Goal: Task Accomplishment & Management: Complete application form

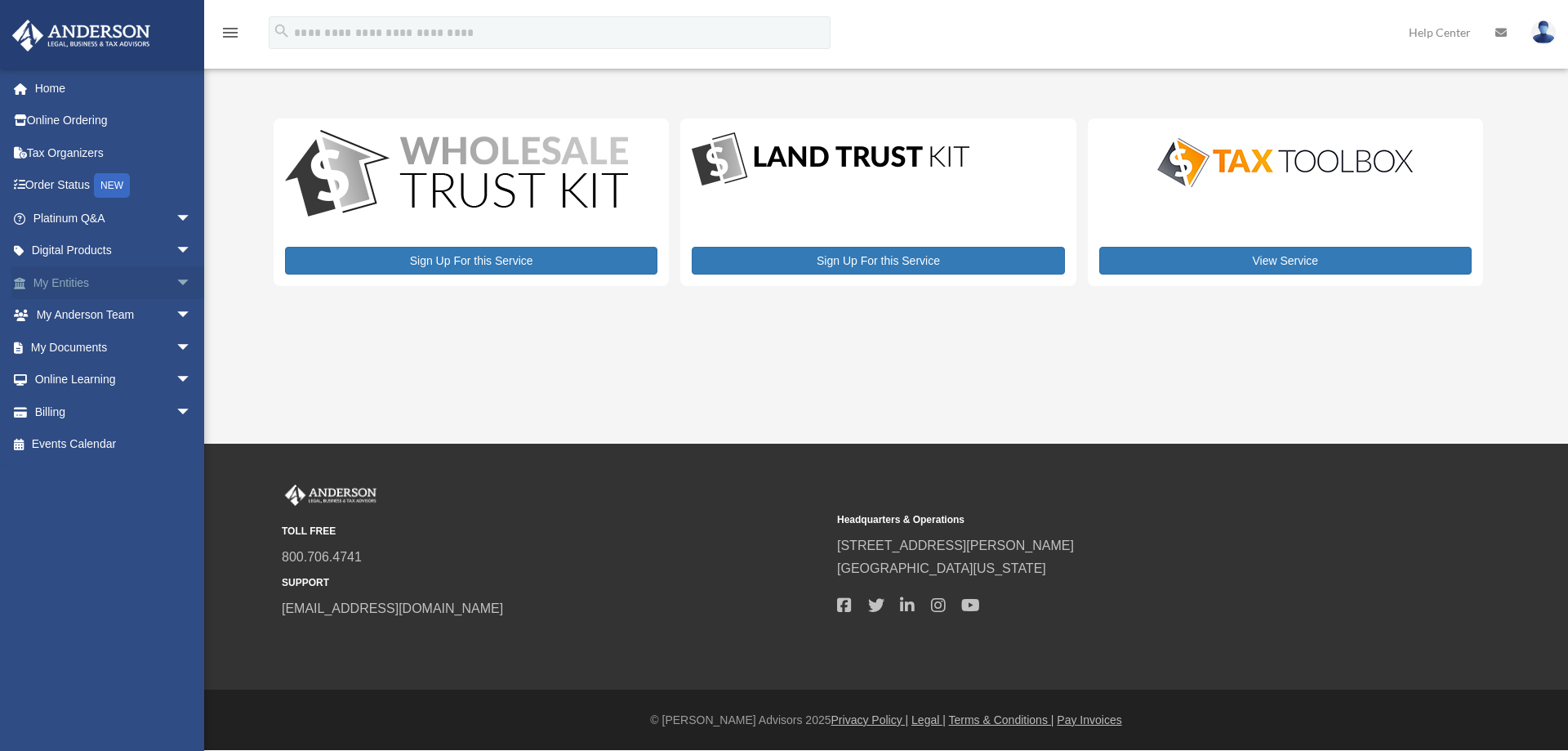
click at [176, 276] on span "arrow_drop_down" at bounding box center [192, 283] width 33 height 34
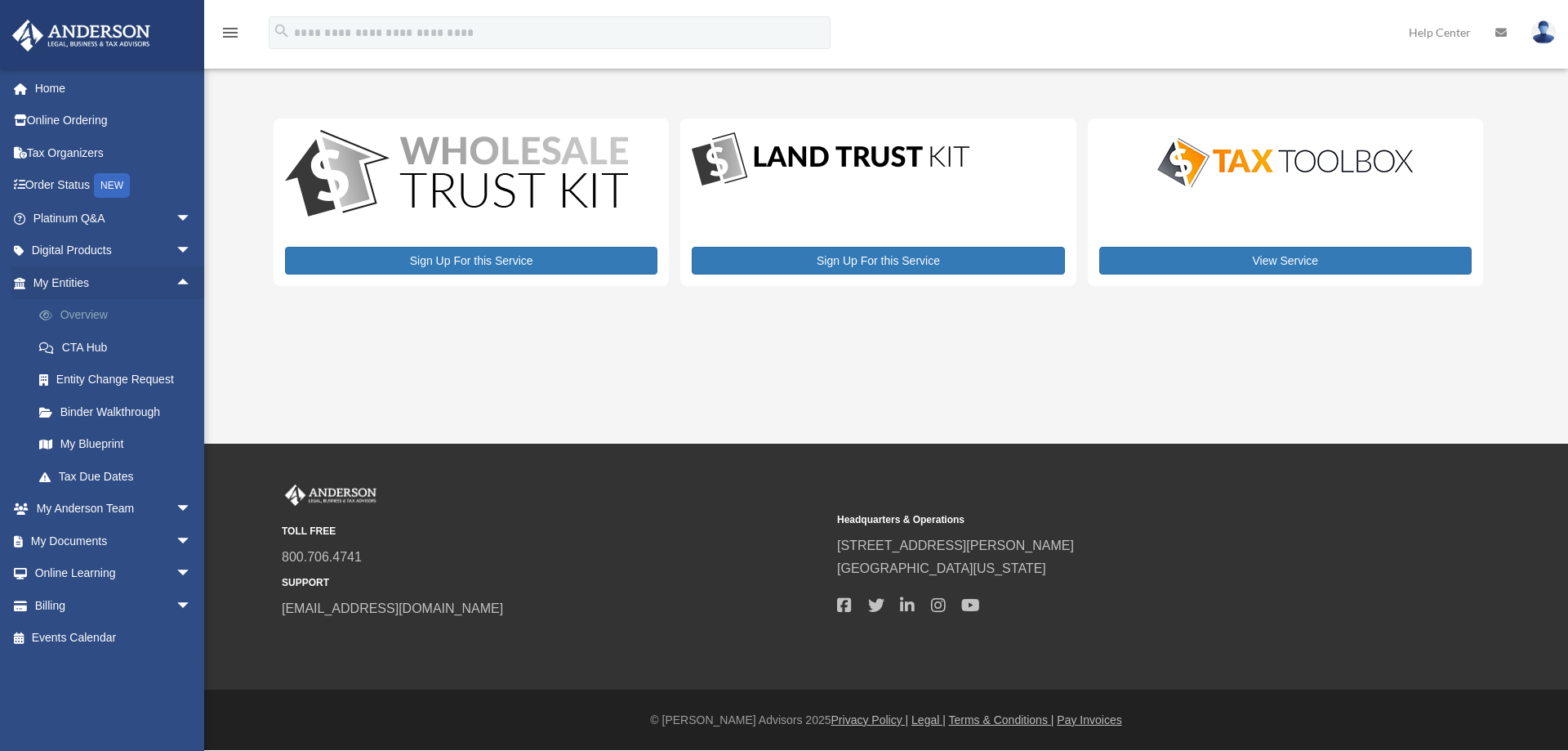
click at [87, 313] on link "Overview" at bounding box center [119, 315] width 193 height 33
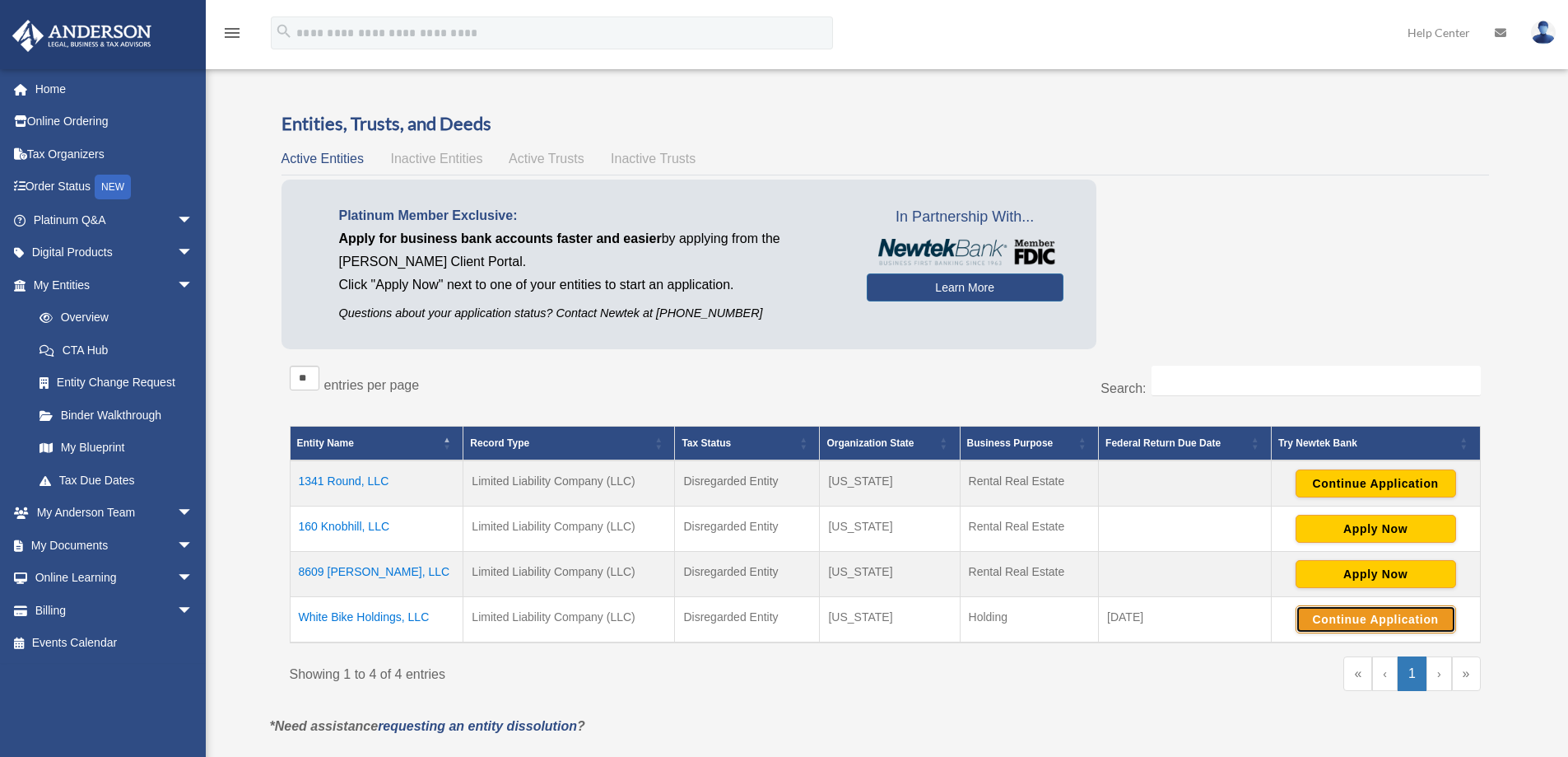
click at [1355, 617] on button "Continue Application" at bounding box center [1376, 619] width 160 height 28
click at [1349, 617] on button "Continue Application" at bounding box center [1376, 619] width 160 height 28
click at [177, 541] on span "arrow_drop_down" at bounding box center [193, 546] width 33 height 34
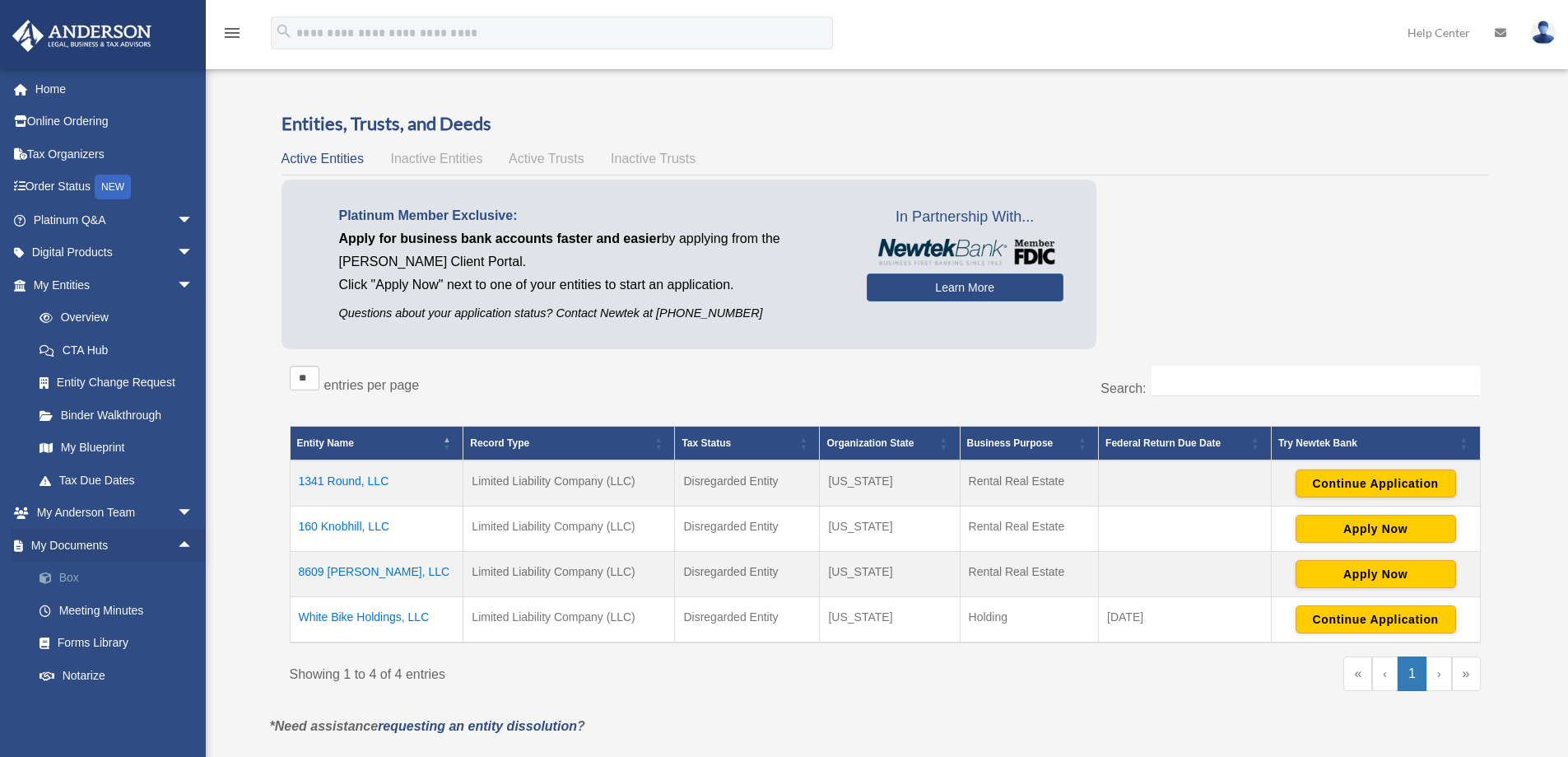
click at [84, 574] on link "Box" at bounding box center [120, 578] width 195 height 33
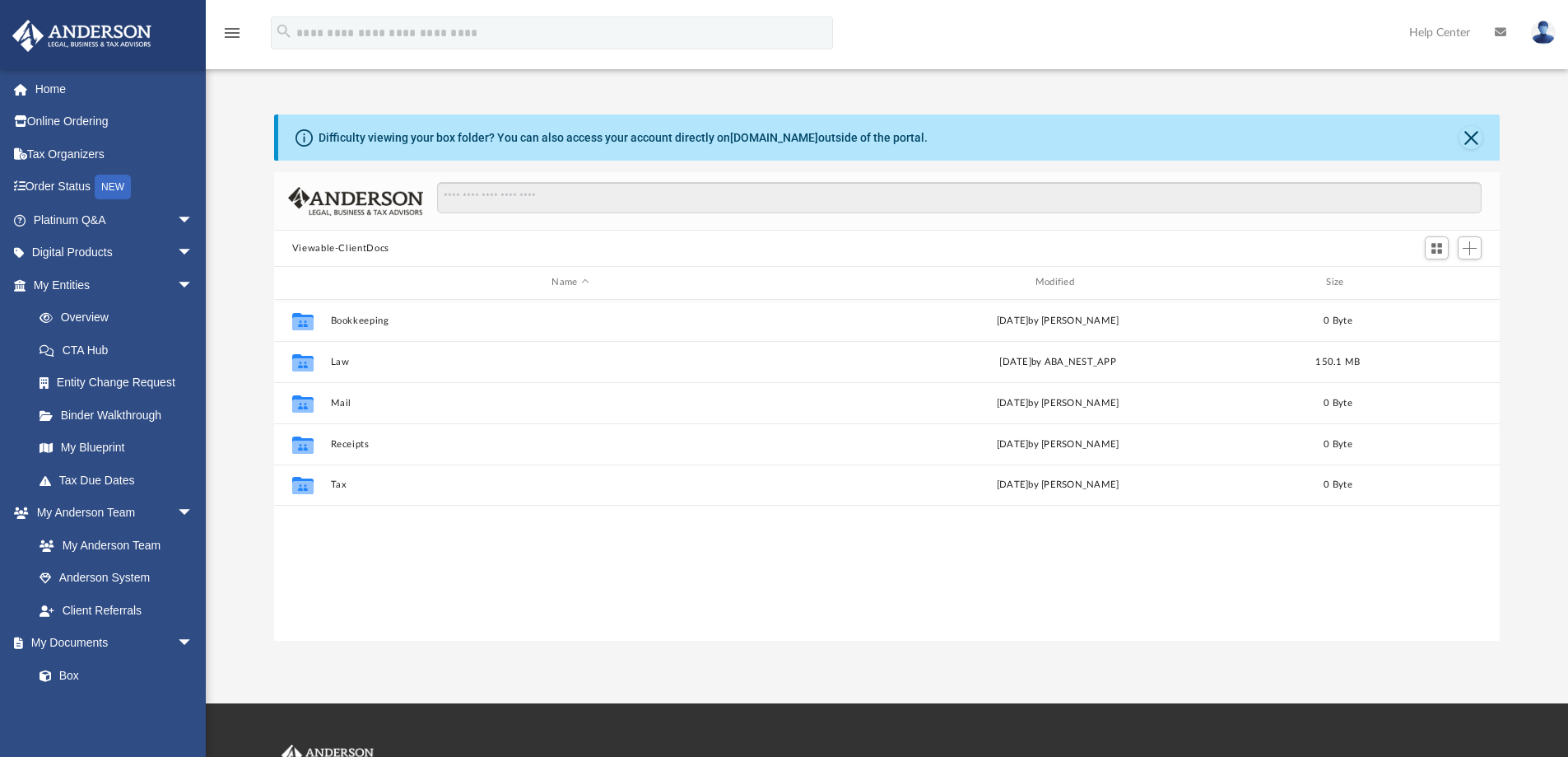
scroll to position [362, 1214]
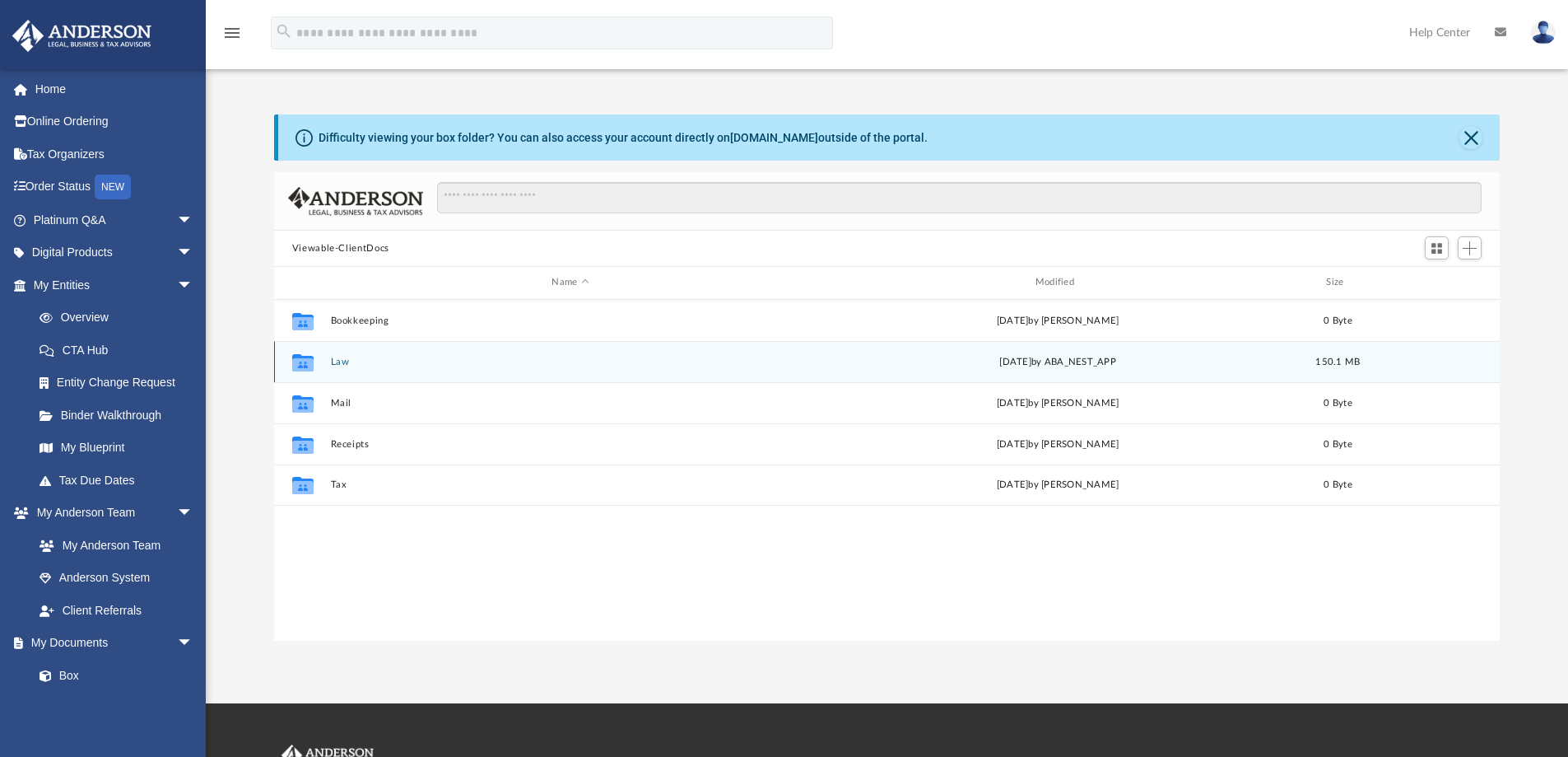
click at [336, 355] on div "Collaborated Folder Law [DATE] by ABA_NEST_APP 150.1 MB" at bounding box center [888, 362] width 1227 height 41
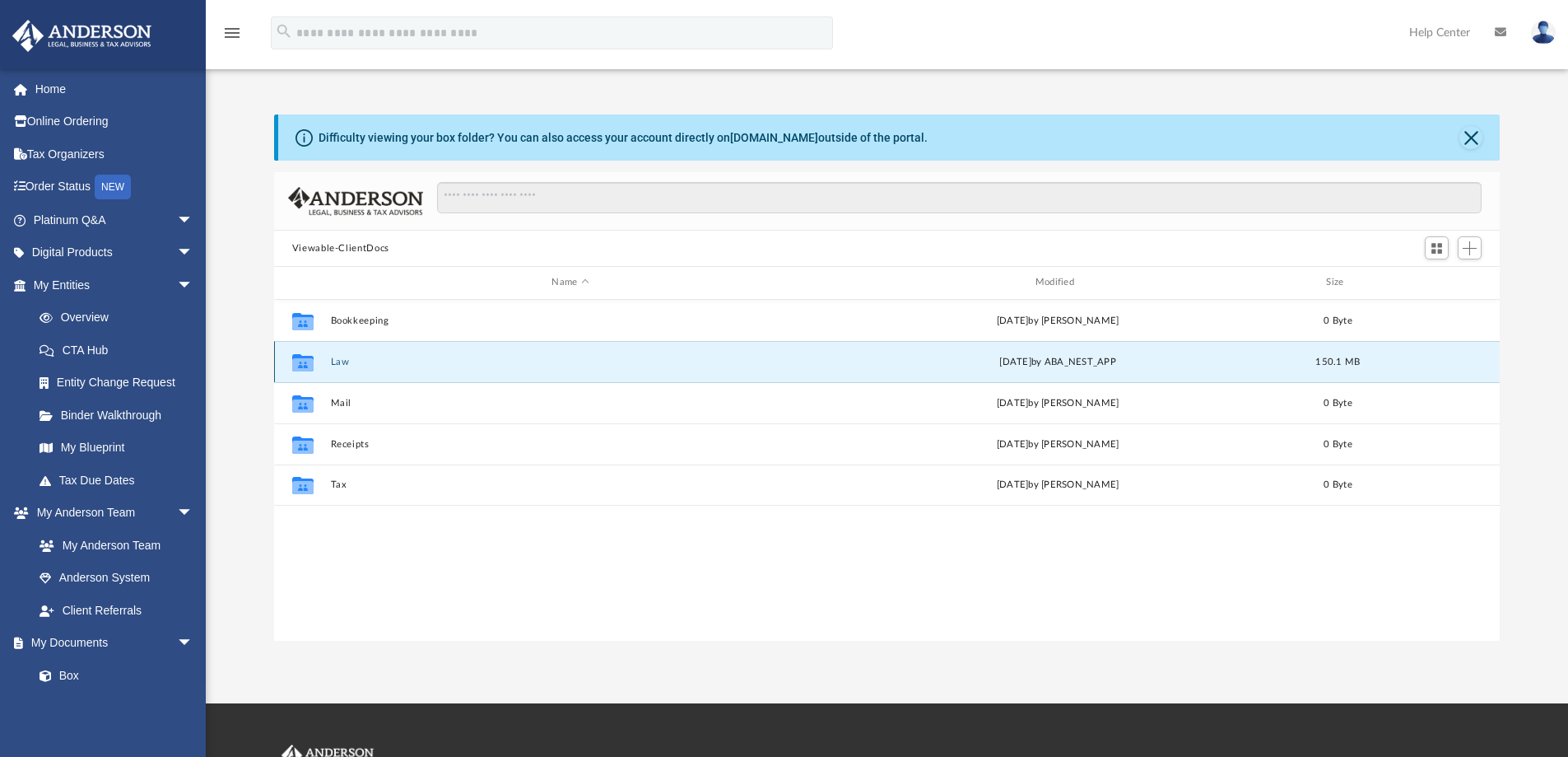
click at [336, 360] on button "Law" at bounding box center [570, 362] width 480 height 11
click at [350, 358] on button "160 Knobhill, LLC" at bounding box center [570, 362] width 480 height 11
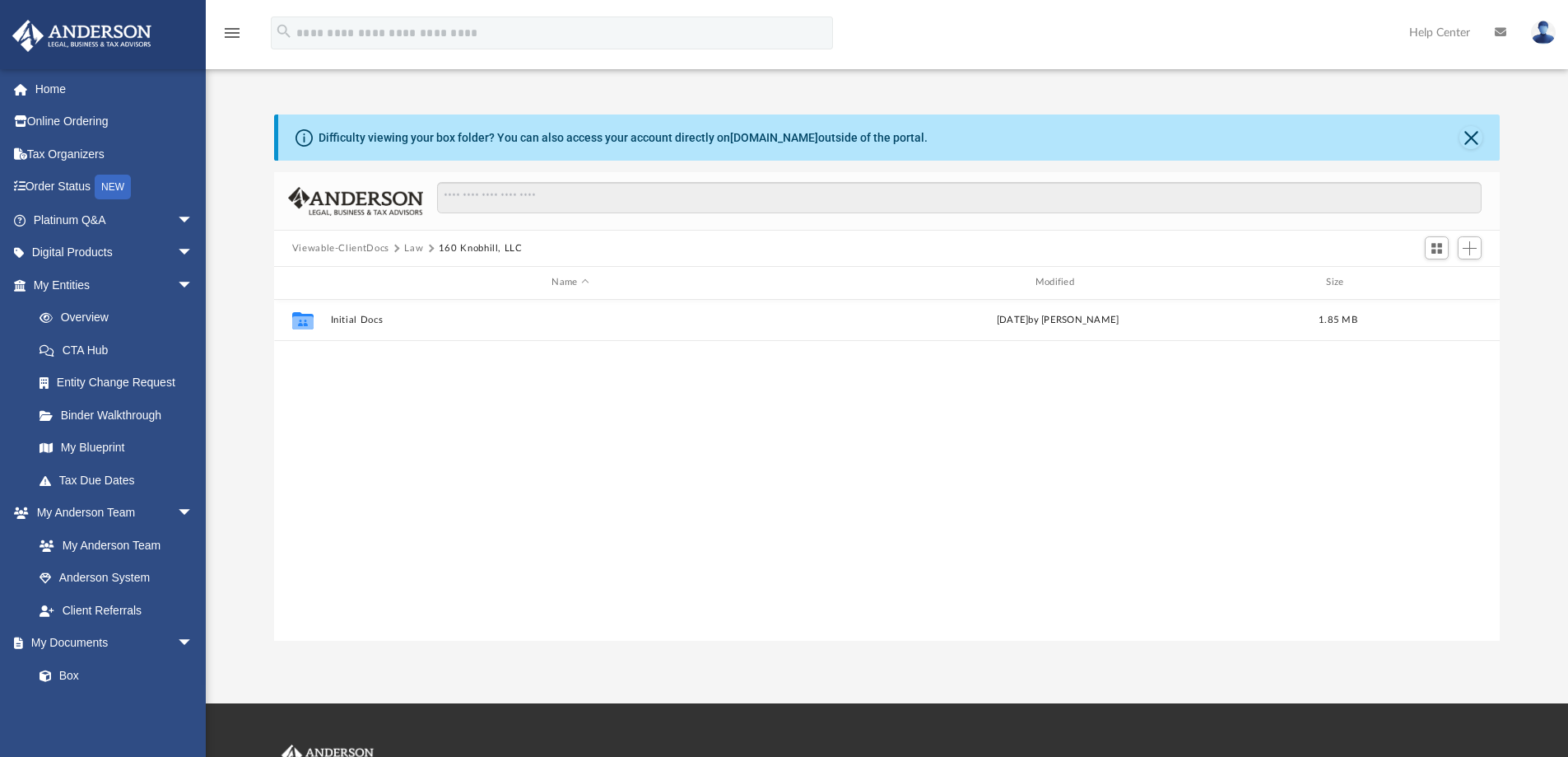
click at [416, 246] on button "Law" at bounding box center [413, 248] width 19 height 15
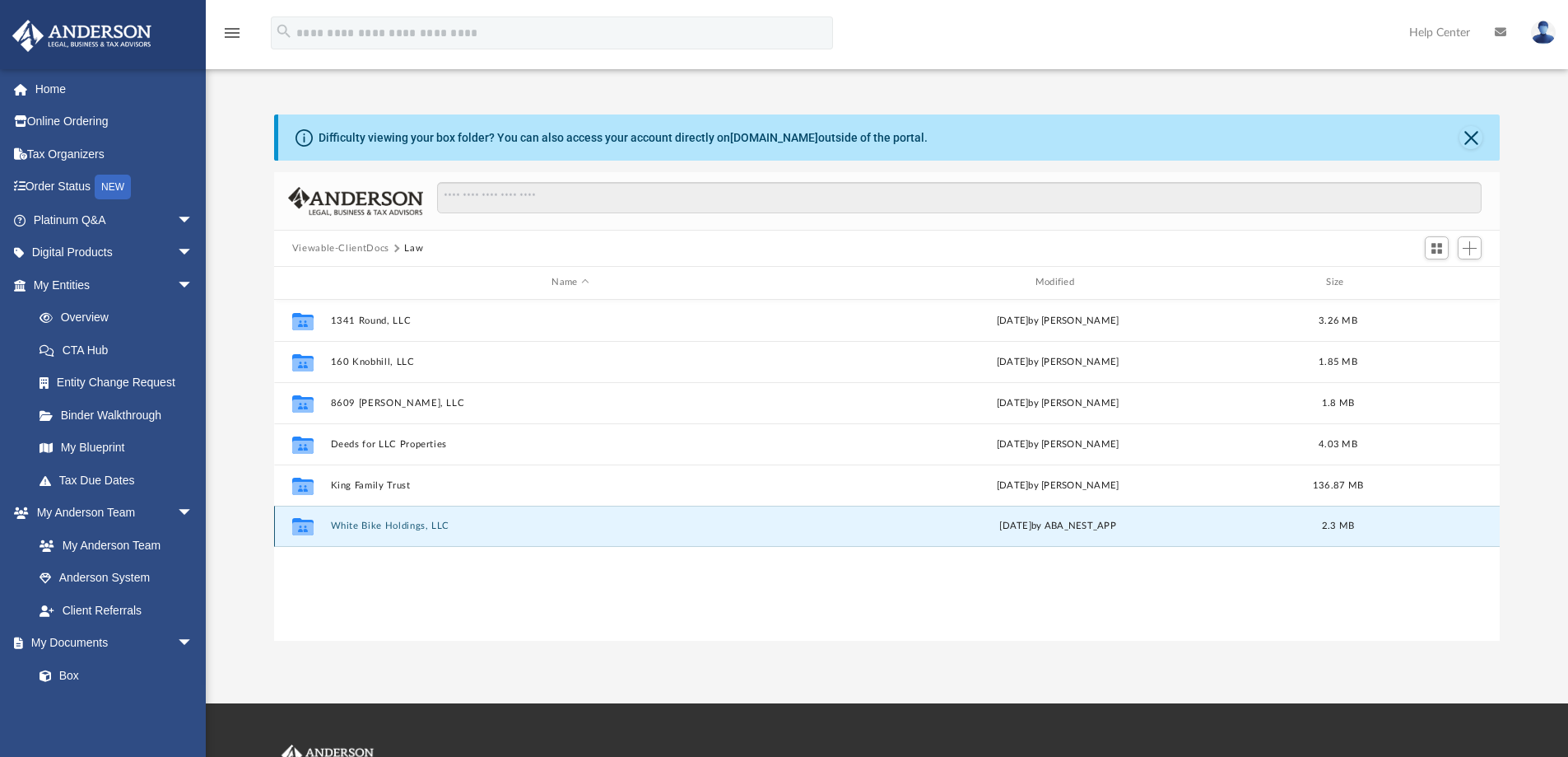
click at [409, 525] on button "White Bike Holdings, LLC" at bounding box center [570, 525] width 480 height 11
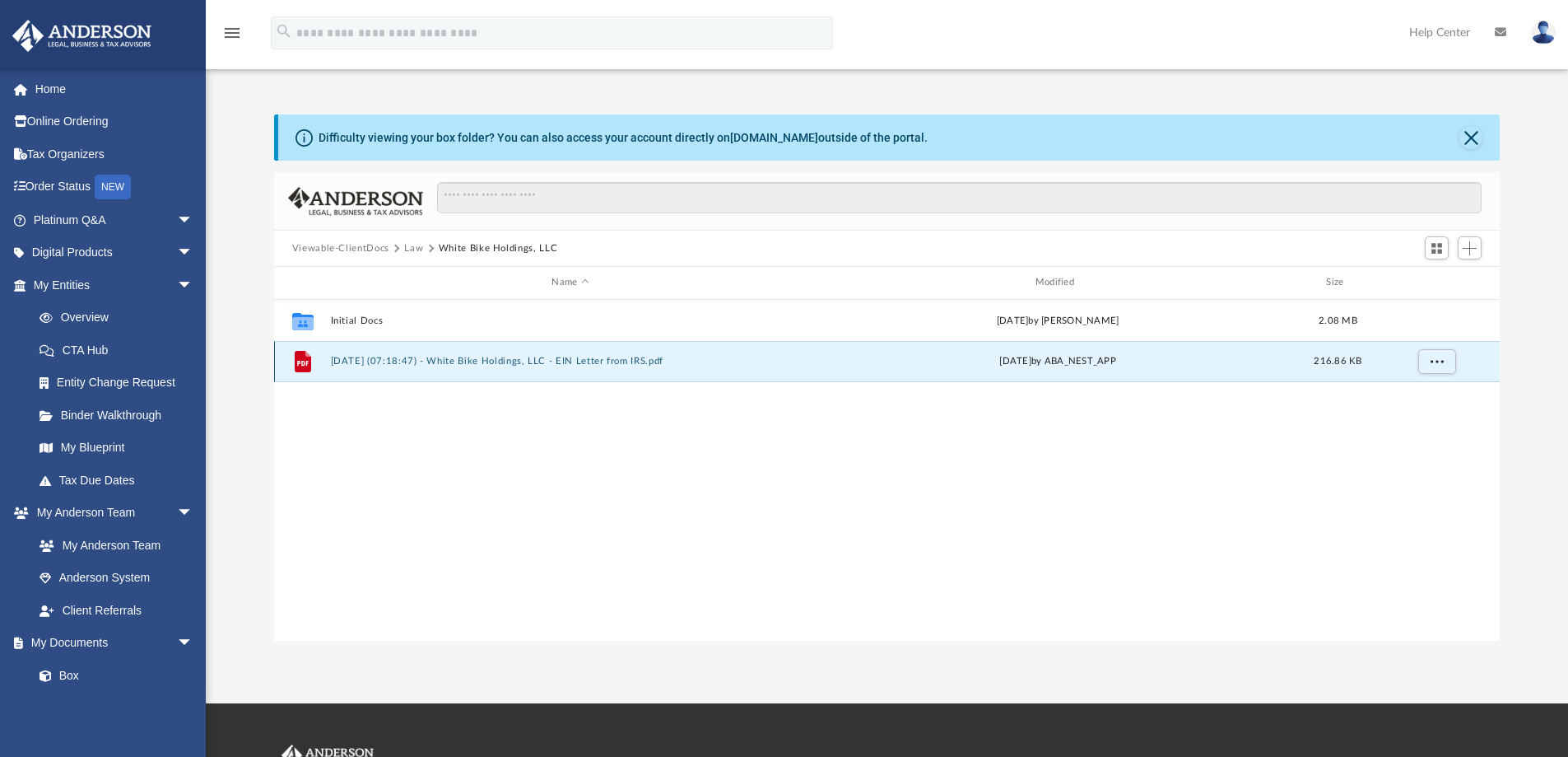
click at [519, 355] on button "[DATE] (07:18:47) - White Bike Holdings, LLC - EIN Letter from IRS.pdf" at bounding box center [570, 361] width 480 height 11
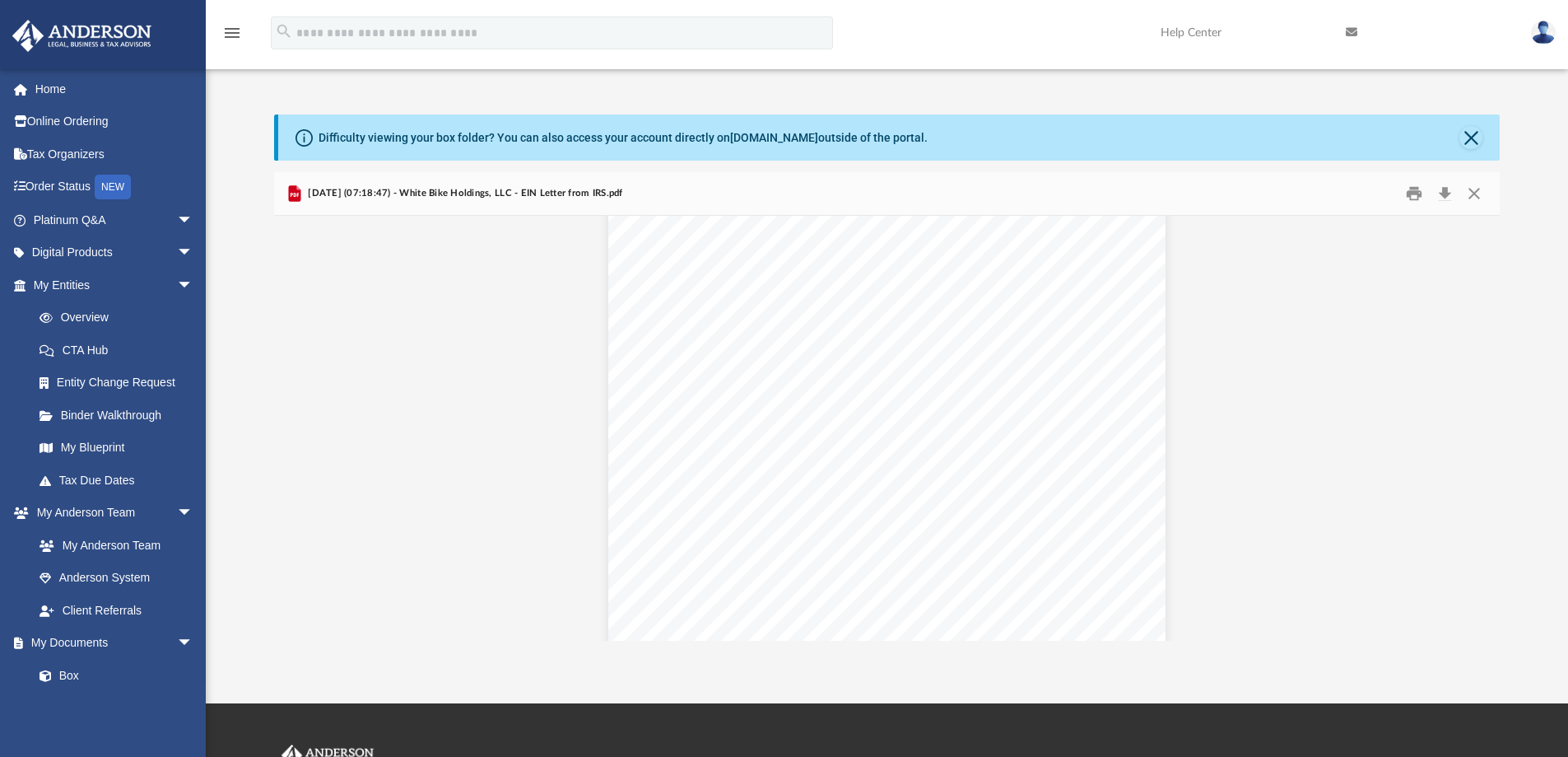
scroll to position [0, 0]
click at [1415, 196] on button "Print" at bounding box center [1414, 193] width 33 height 26
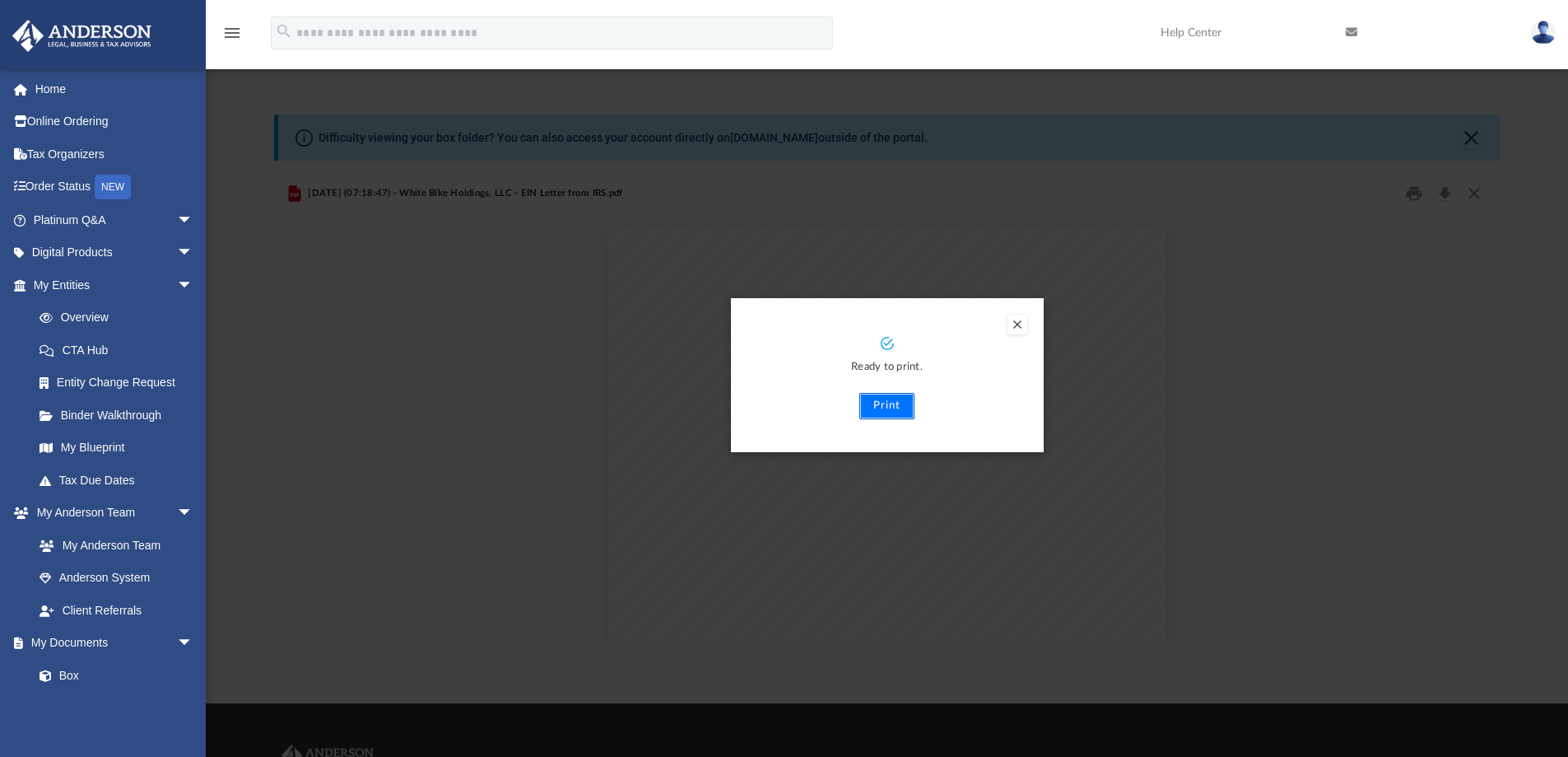
click at [883, 406] on button "Print" at bounding box center [887, 406] width 55 height 27
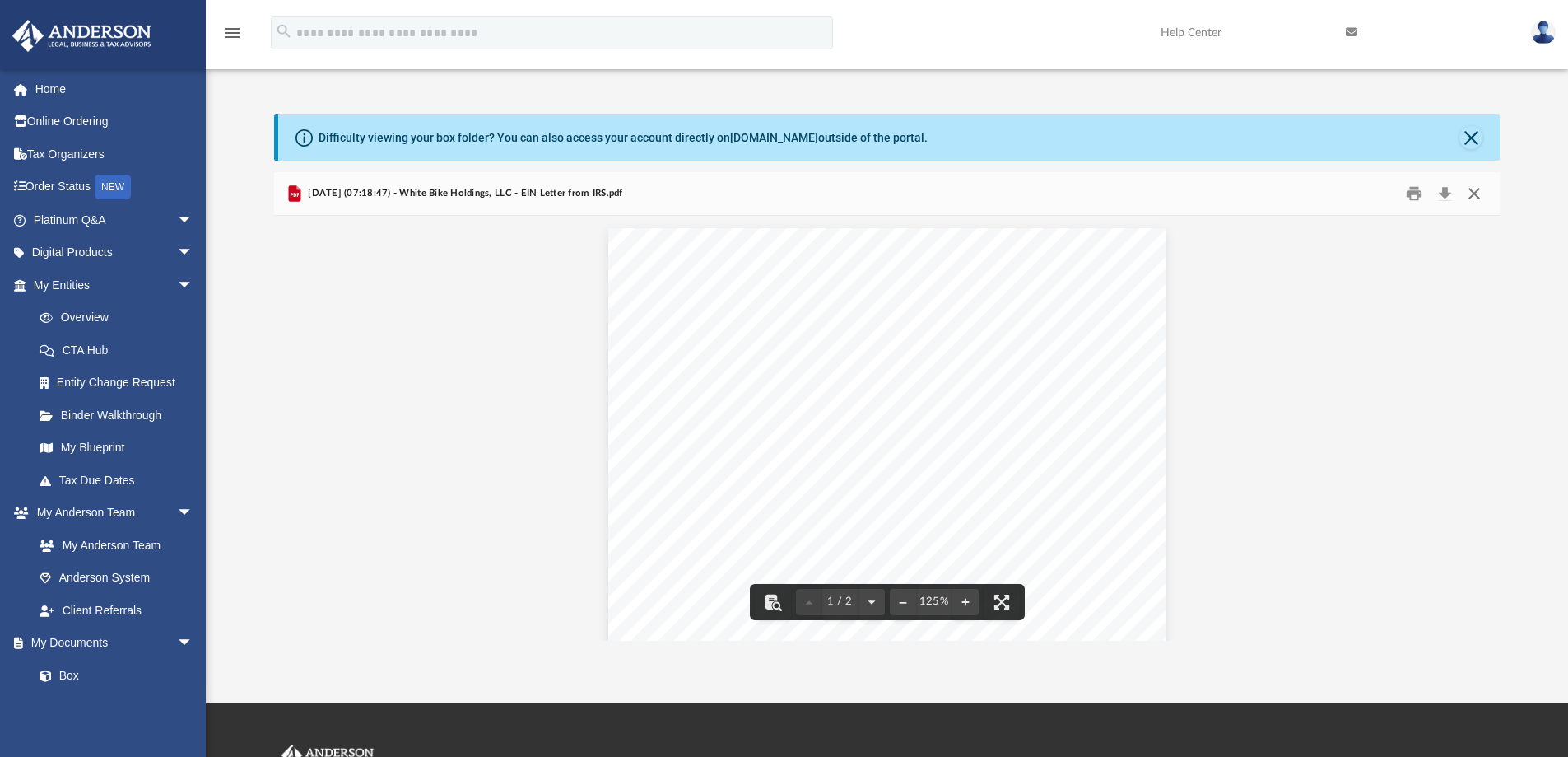
click at [1472, 191] on button "Close" at bounding box center [1474, 193] width 29 height 26
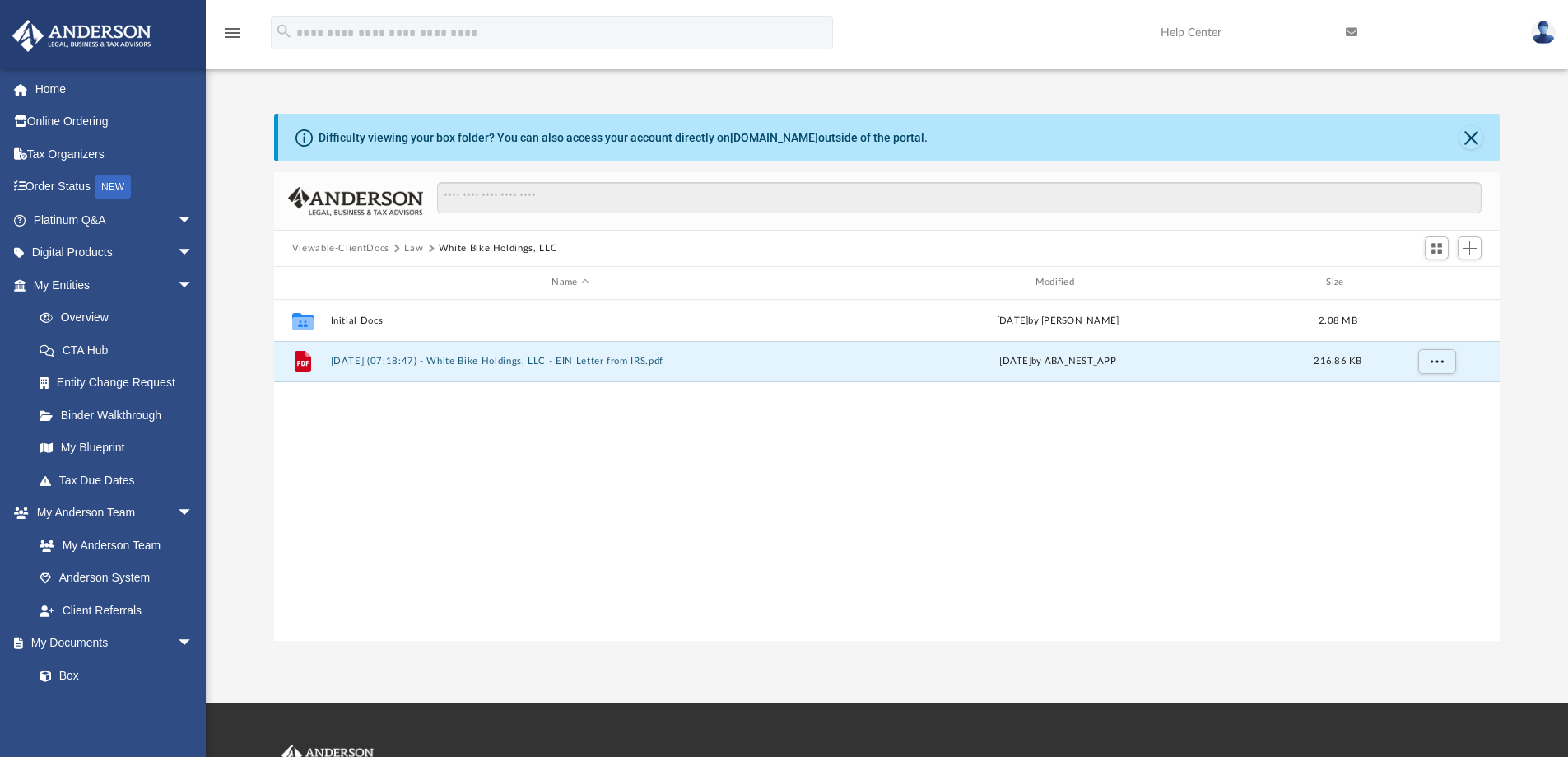
click at [416, 247] on button "Law" at bounding box center [413, 248] width 19 height 15
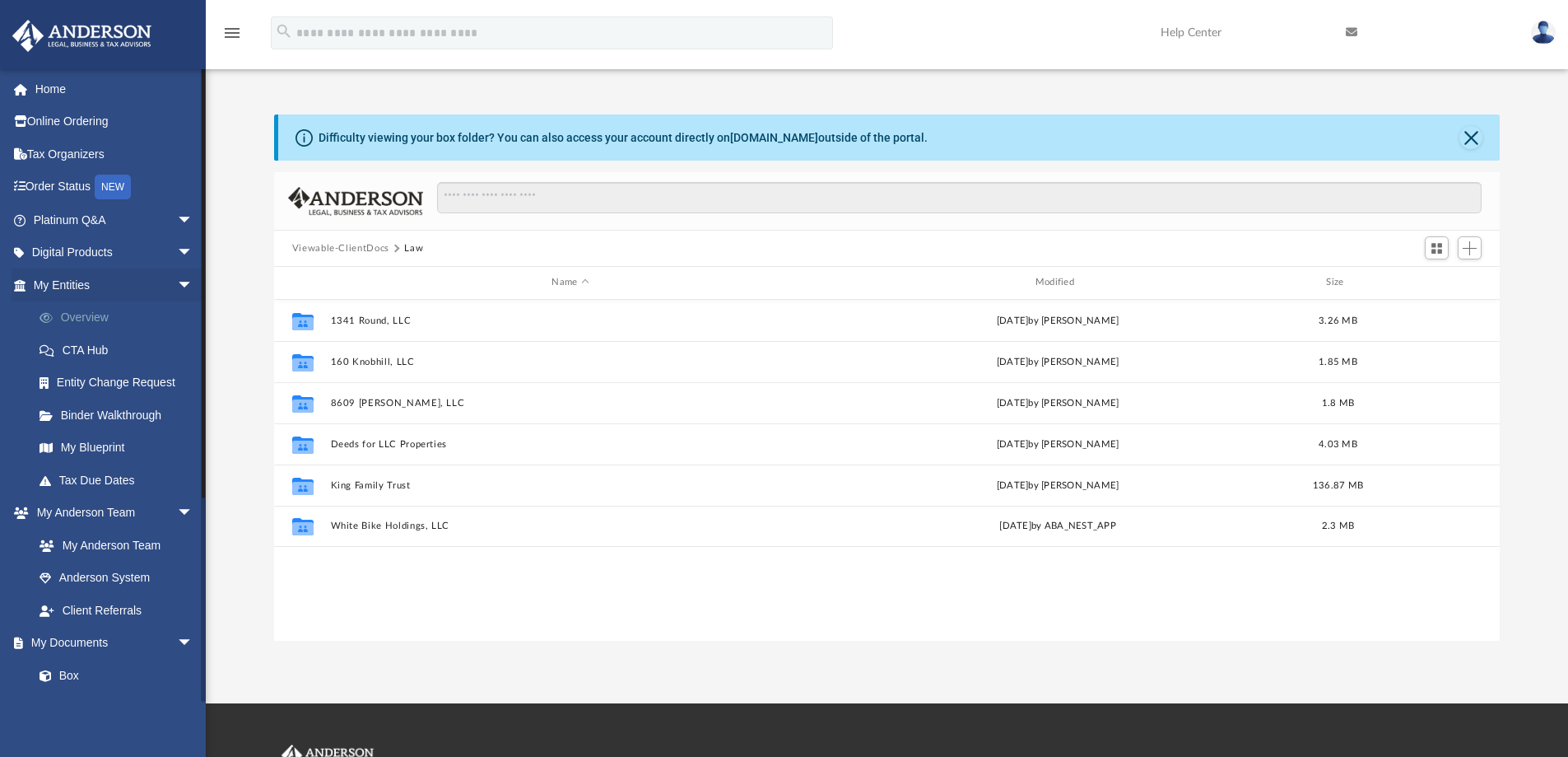
click at [106, 316] on link "Overview" at bounding box center [120, 317] width 195 height 33
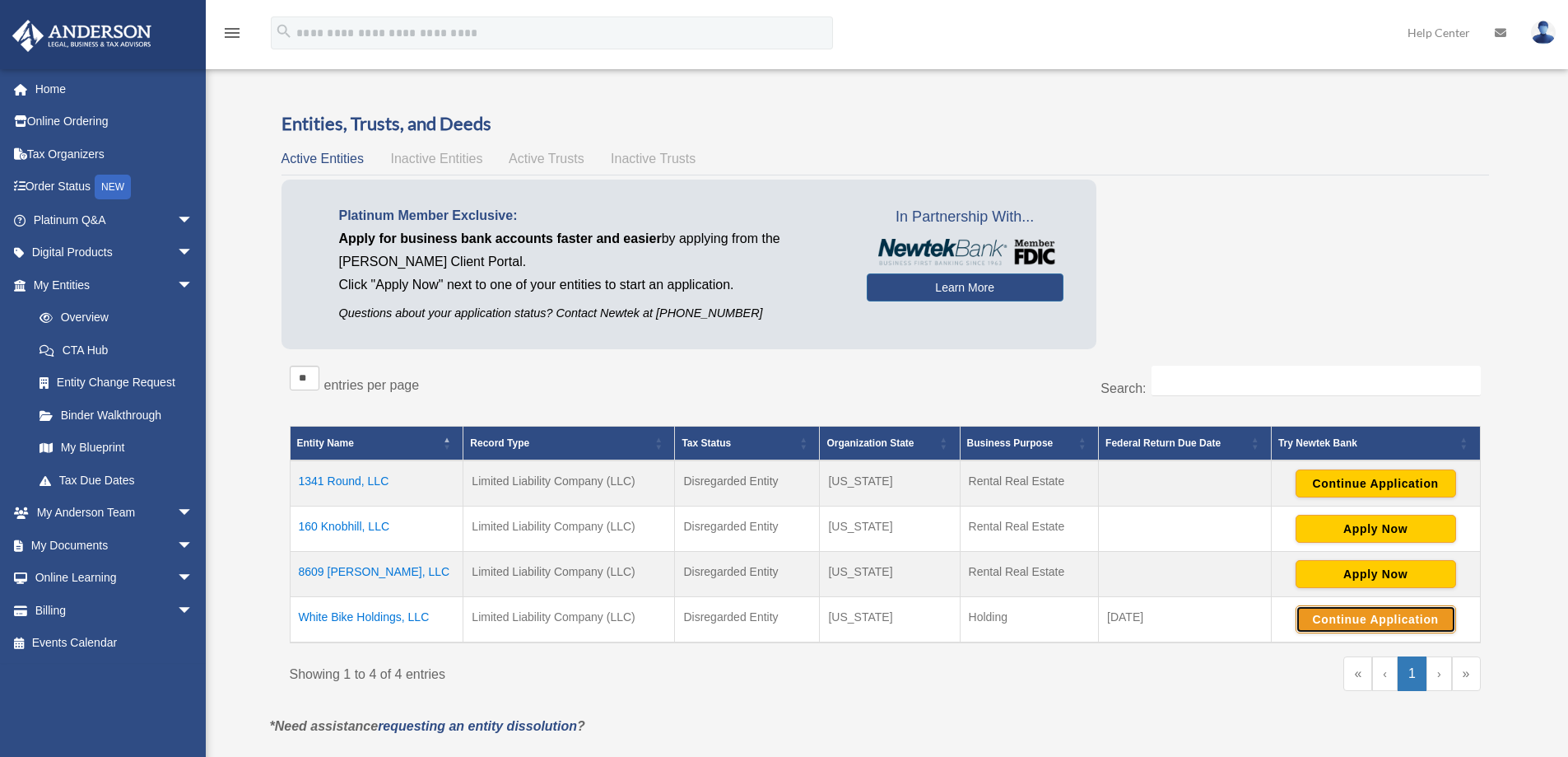
click at [1356, 620] on button "Continue Application" at bounding box center [1376, 619] width 160 height 28
